Goal: Book appointment/travel/reservation

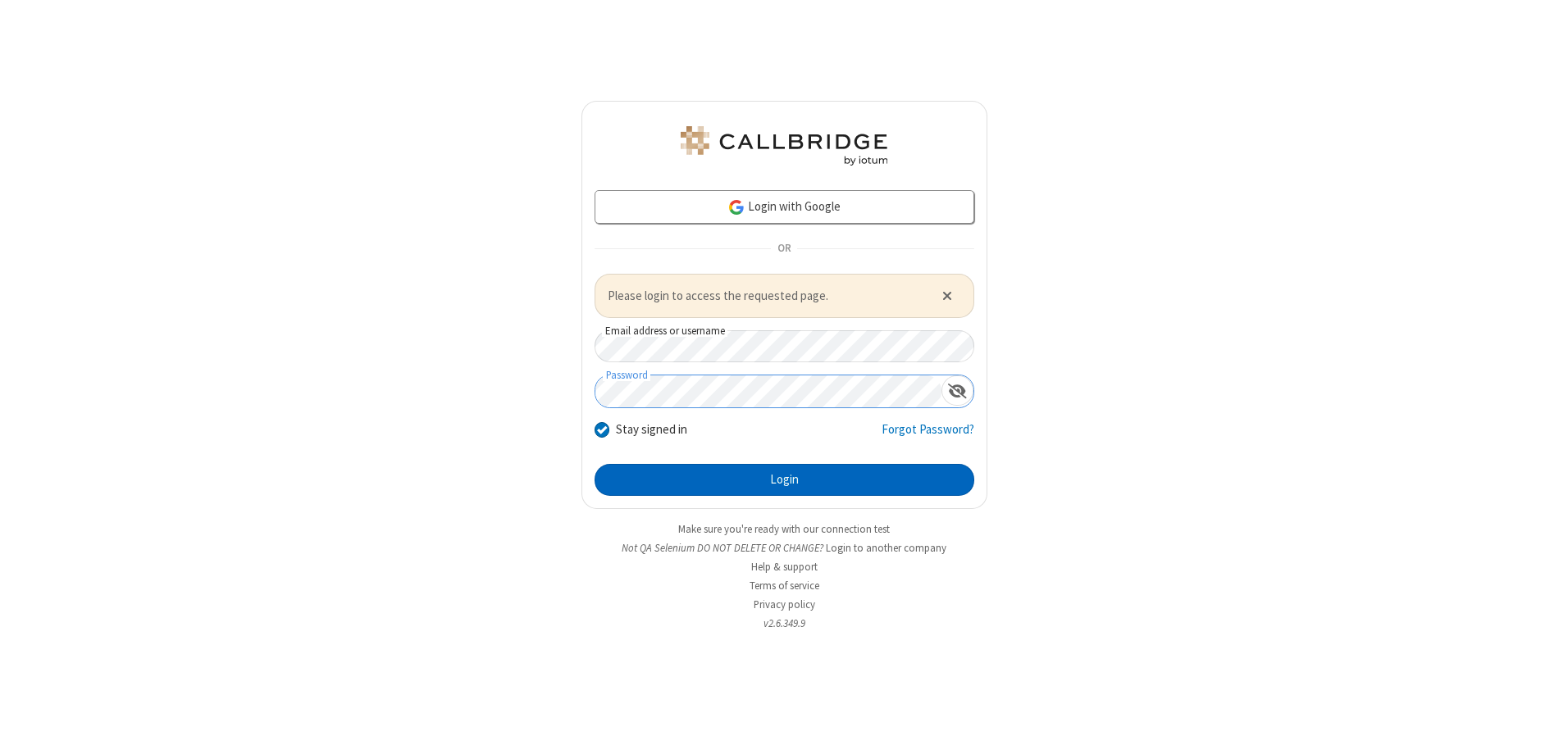
click at [784, 479] on button "Login" at bounding box center [784, 480] width 380 height 33
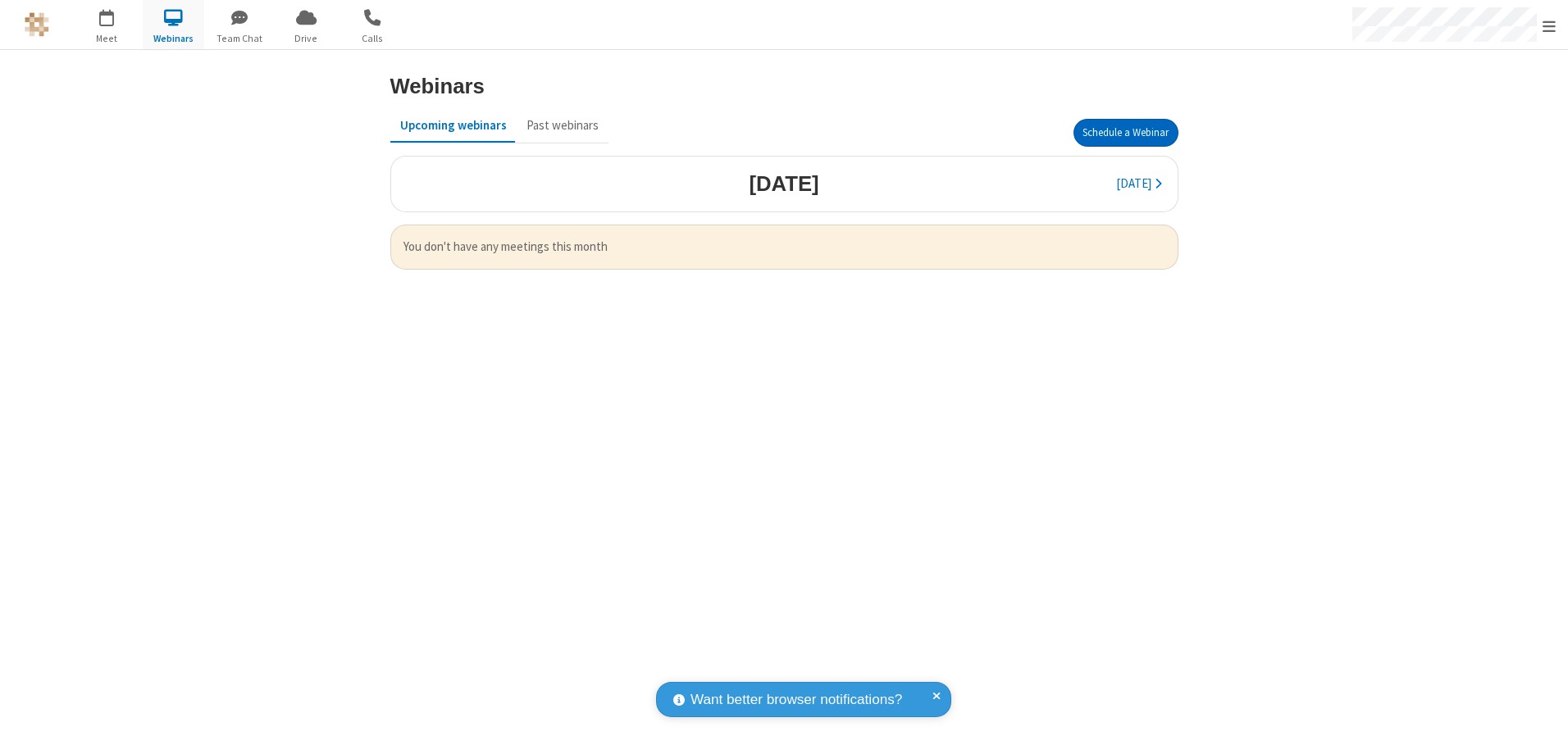
click at [1125, 133] on button "Schedule a Webinar" at bounding box center [1126, 133] width 105 height 28
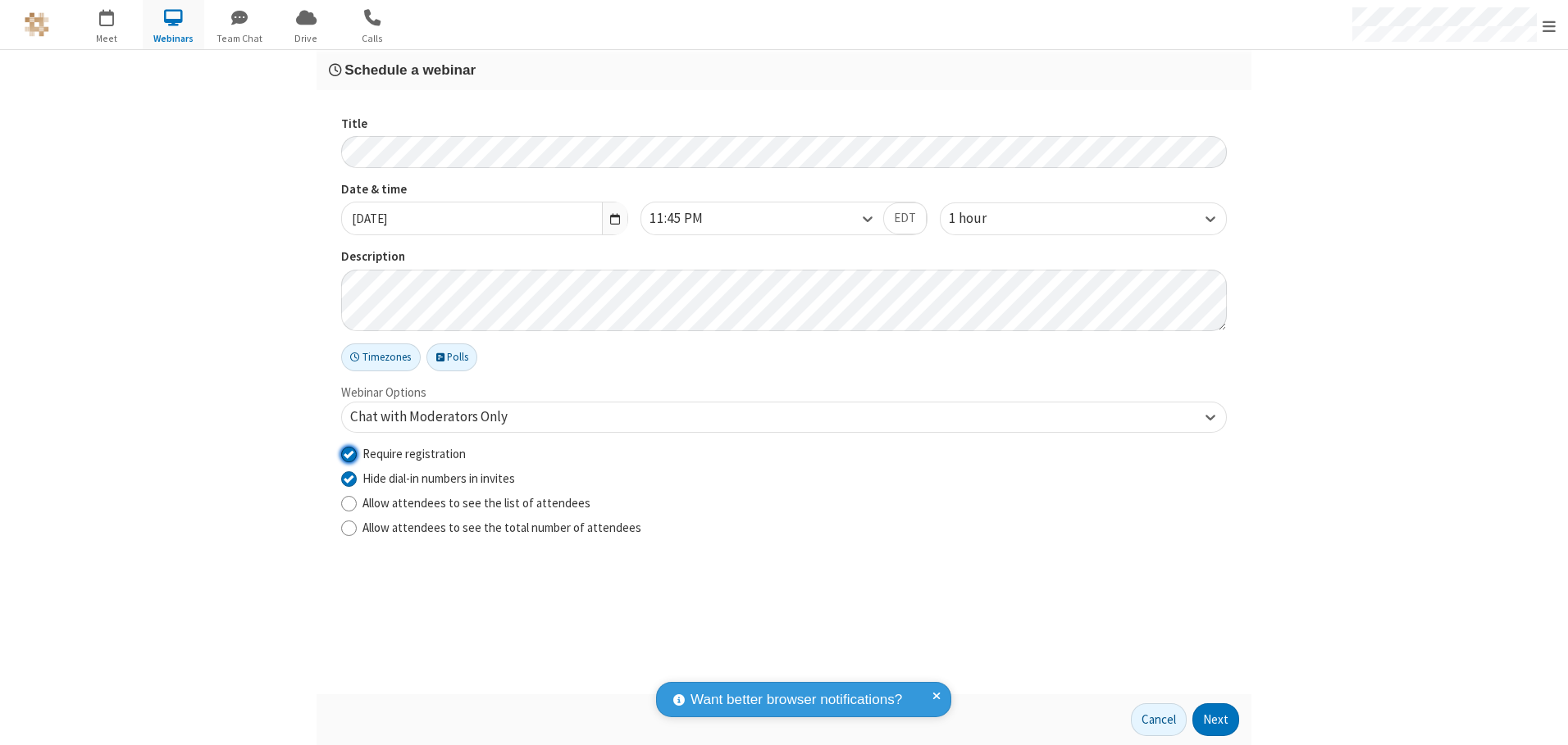
click at [349, 453] on input "Require registration" at bounding box center [349, 454] width 16 height 18
checkbox input "false"
click at [1217, 720] on button "Next" at bounding box center [1216, 721] width 47 height 33
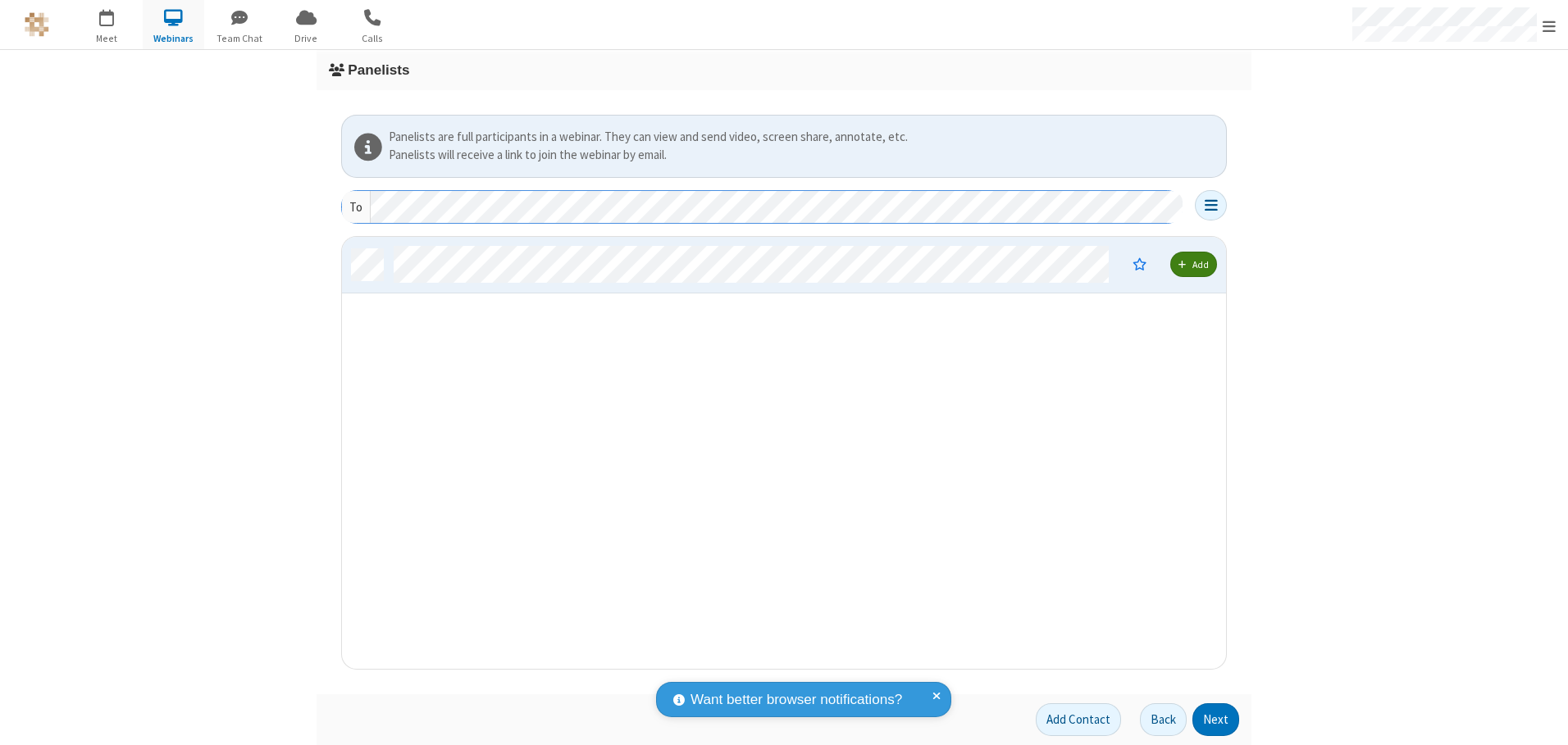
scroll to position [420, 872]
click at [1217, 720] on button "Next" at bounding box center [1216, 721] width 47 height 33
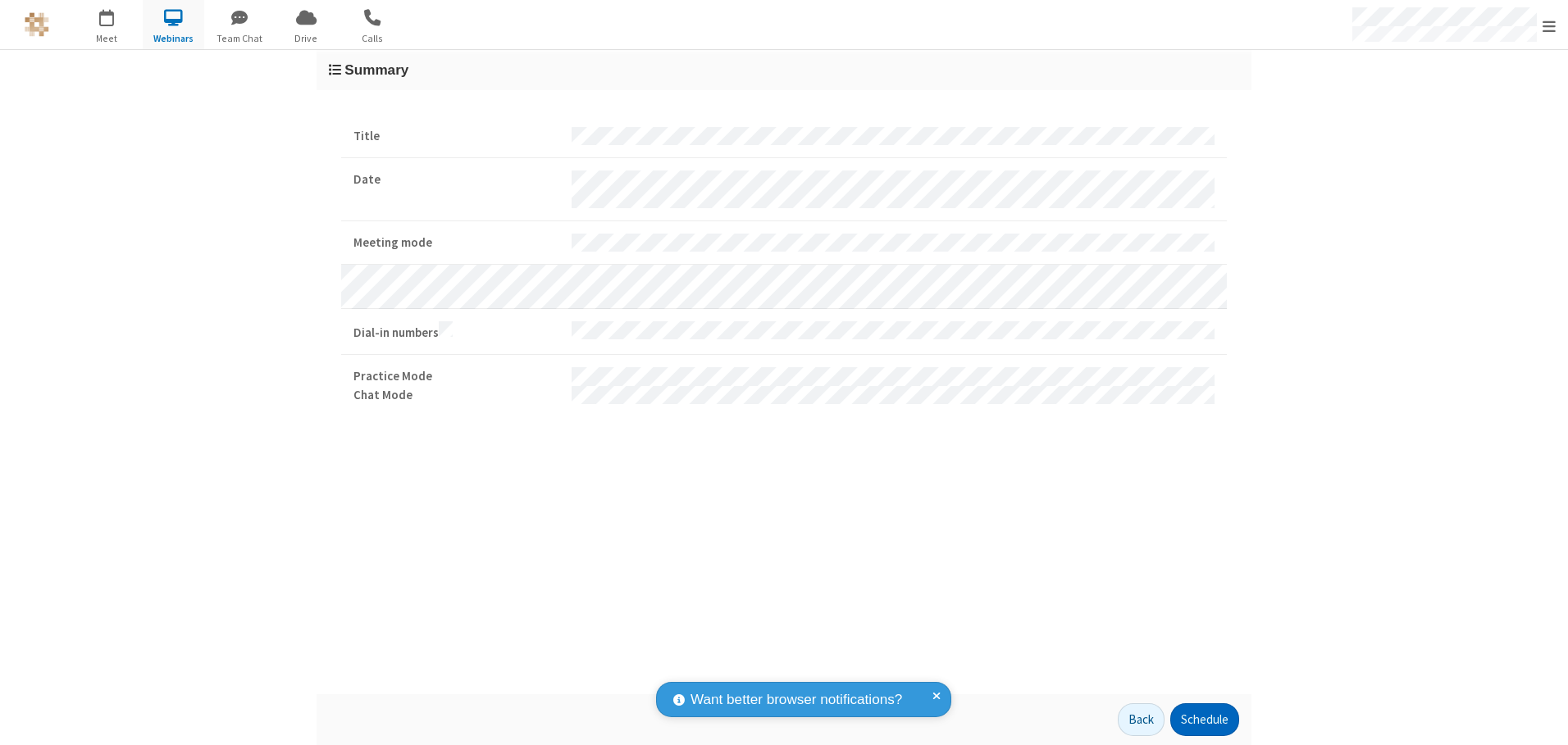
click at [1204, 720] on button "Schedule" at bounding box center [1205, 721] width 69 height 33
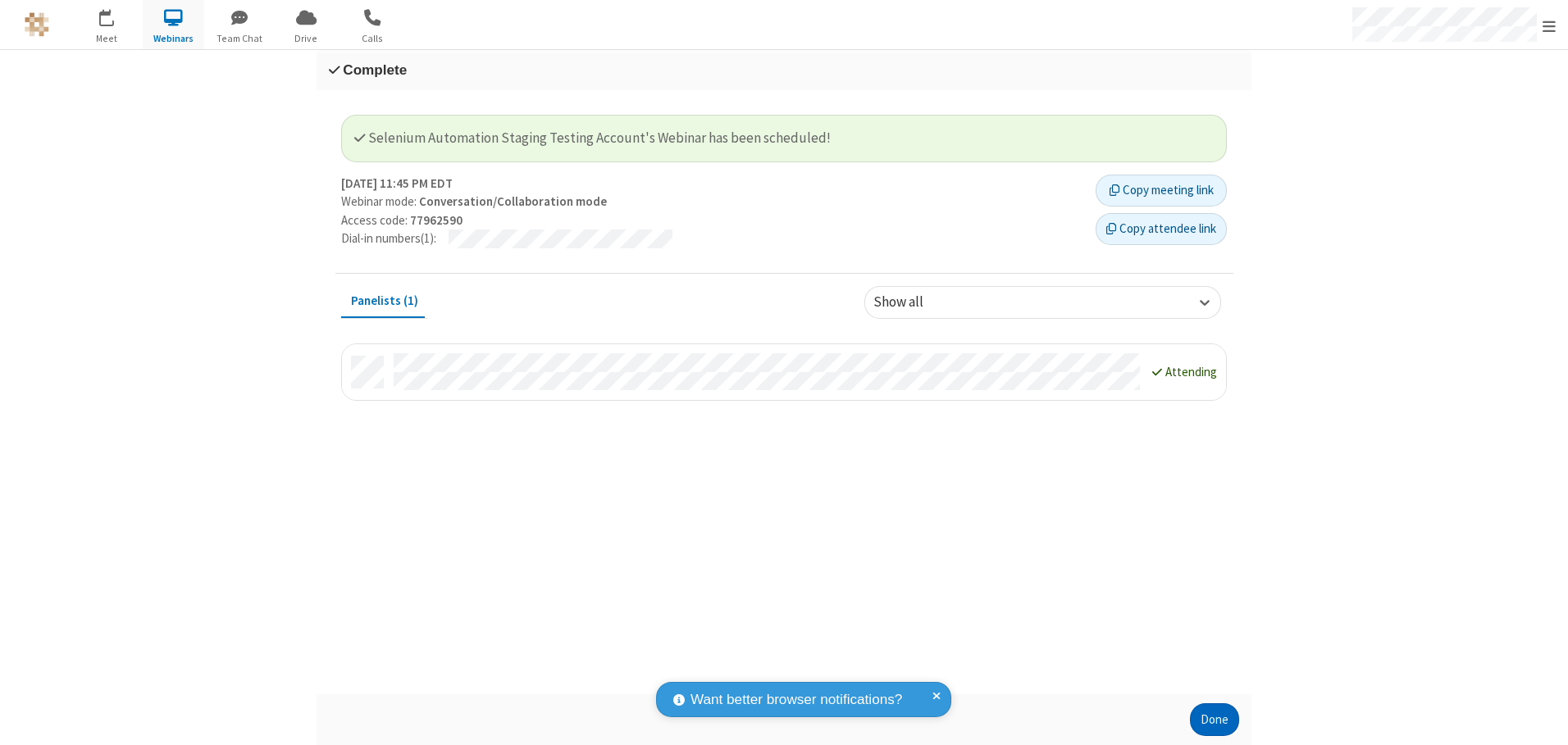
click at [1215, 720] on button "Done" at bounding box center [1215, 721] width 49 height 33
